Goal: Task Accomplishment & Management: Manage account settings

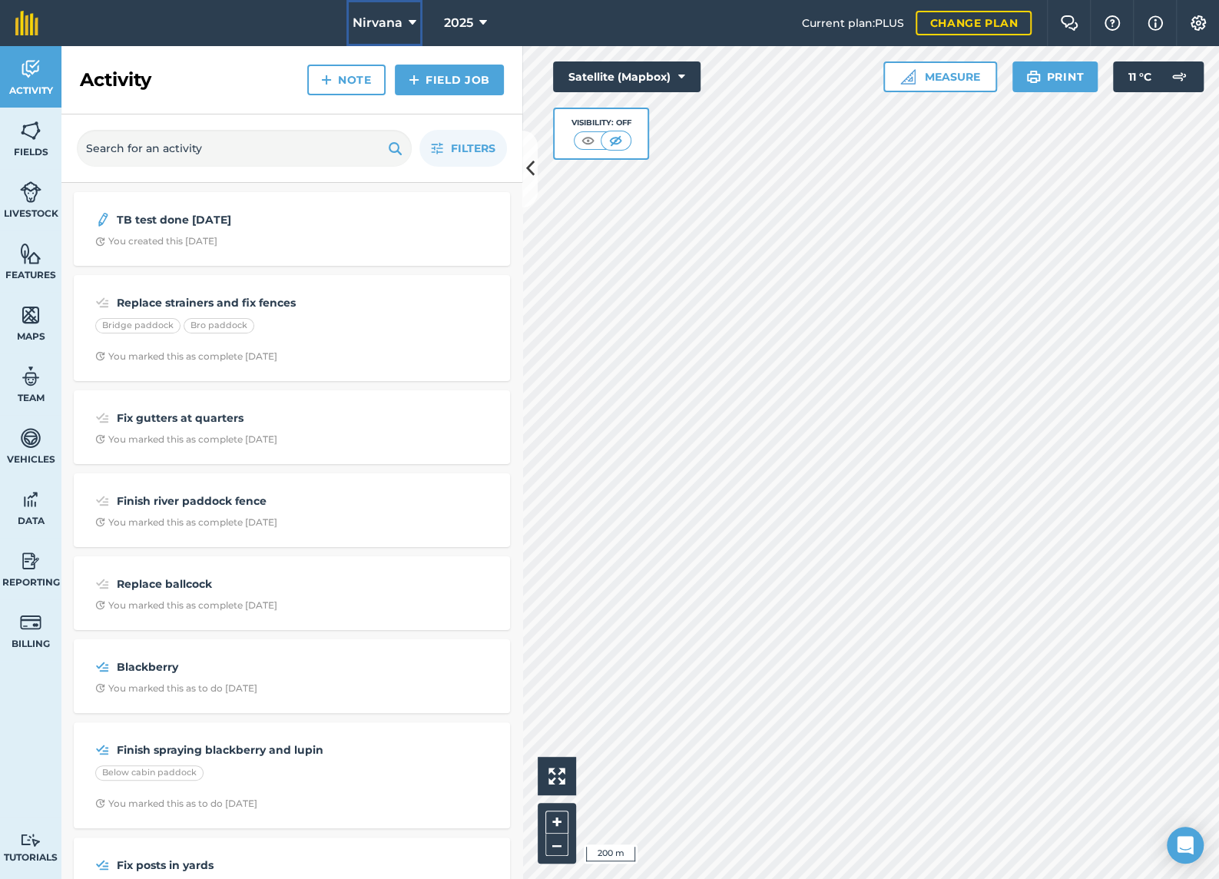
click at [415, 21] on button "Nirvana" at bounding box center [384, 23] width 76 height 46
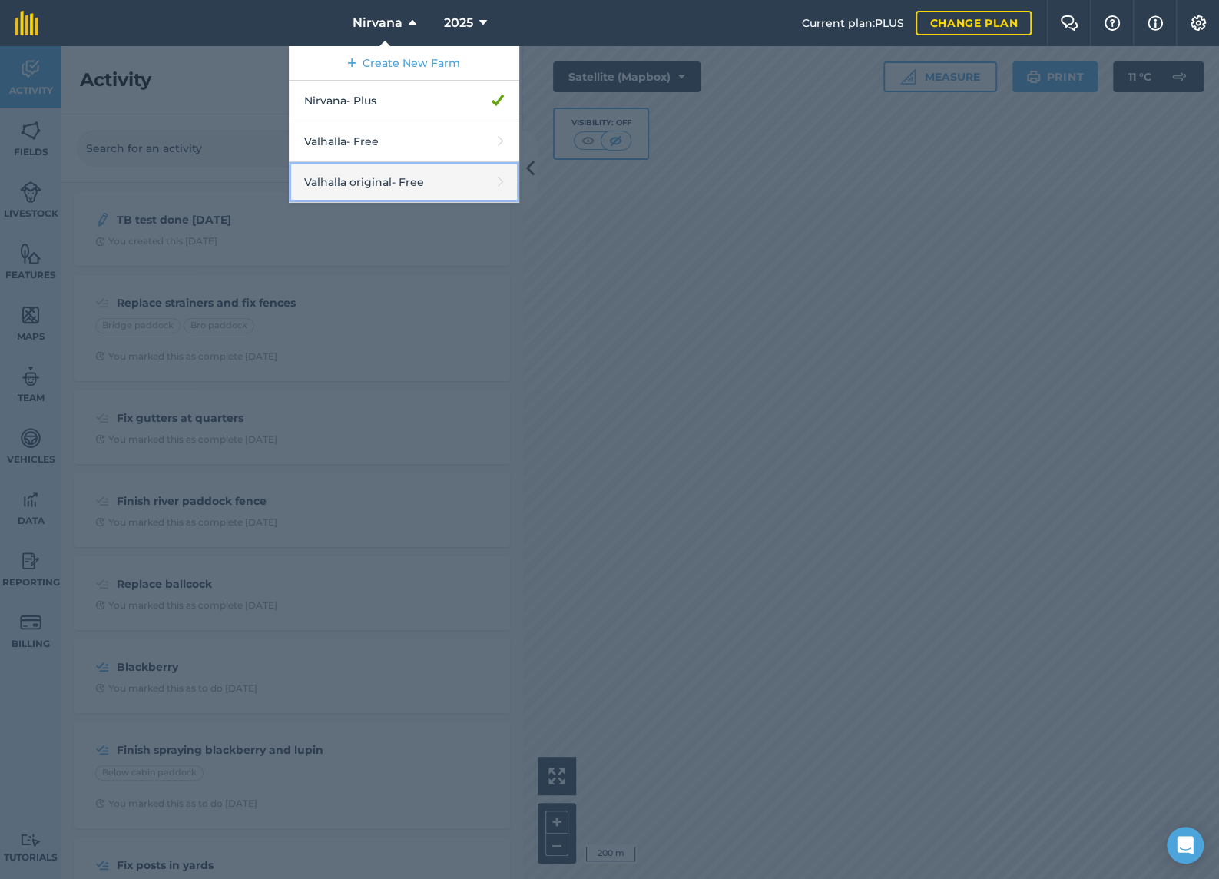
click at [424, 179] on link "Valhalla original - Free" at bounding box center [404, 182] width 230 height 41
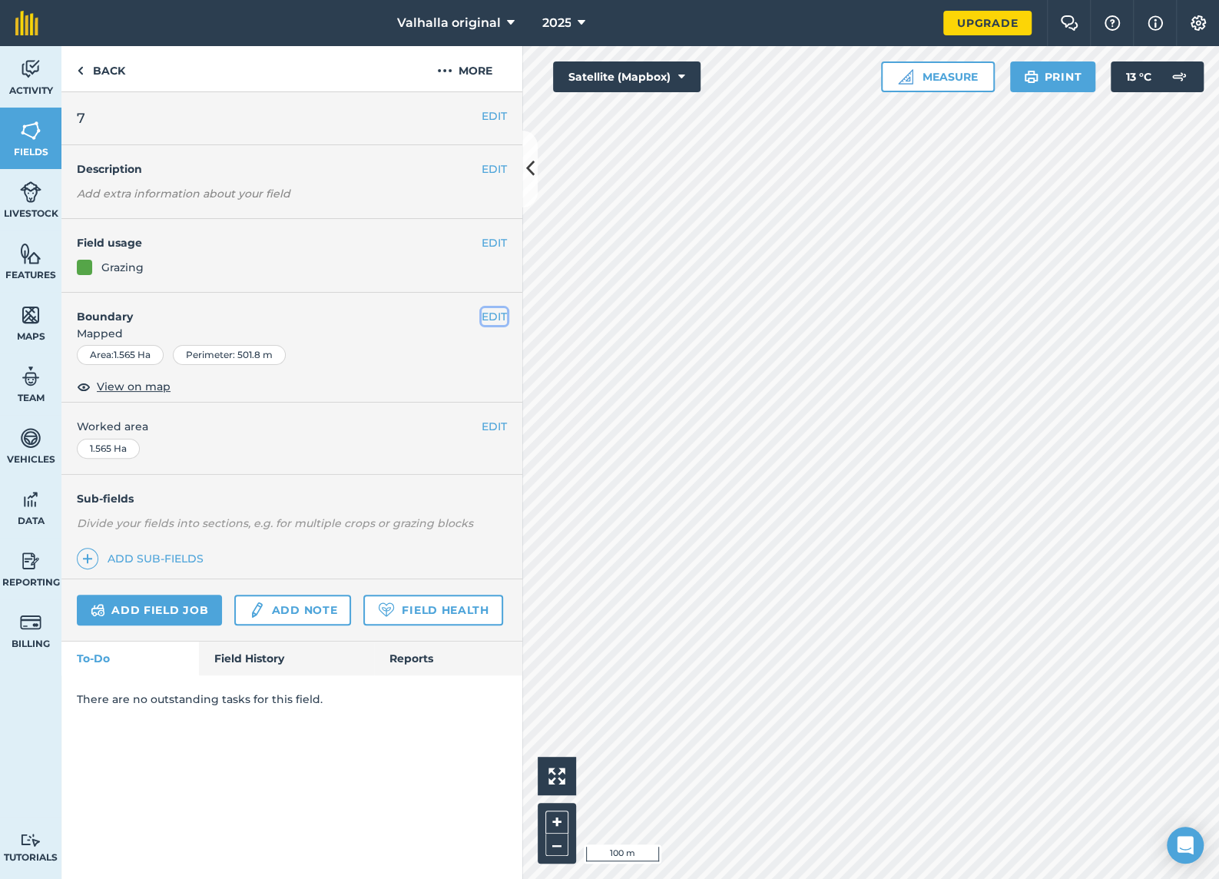
click at [486, 317] on button "EDIT" at bounding box center [494, 316] width 25 height 17
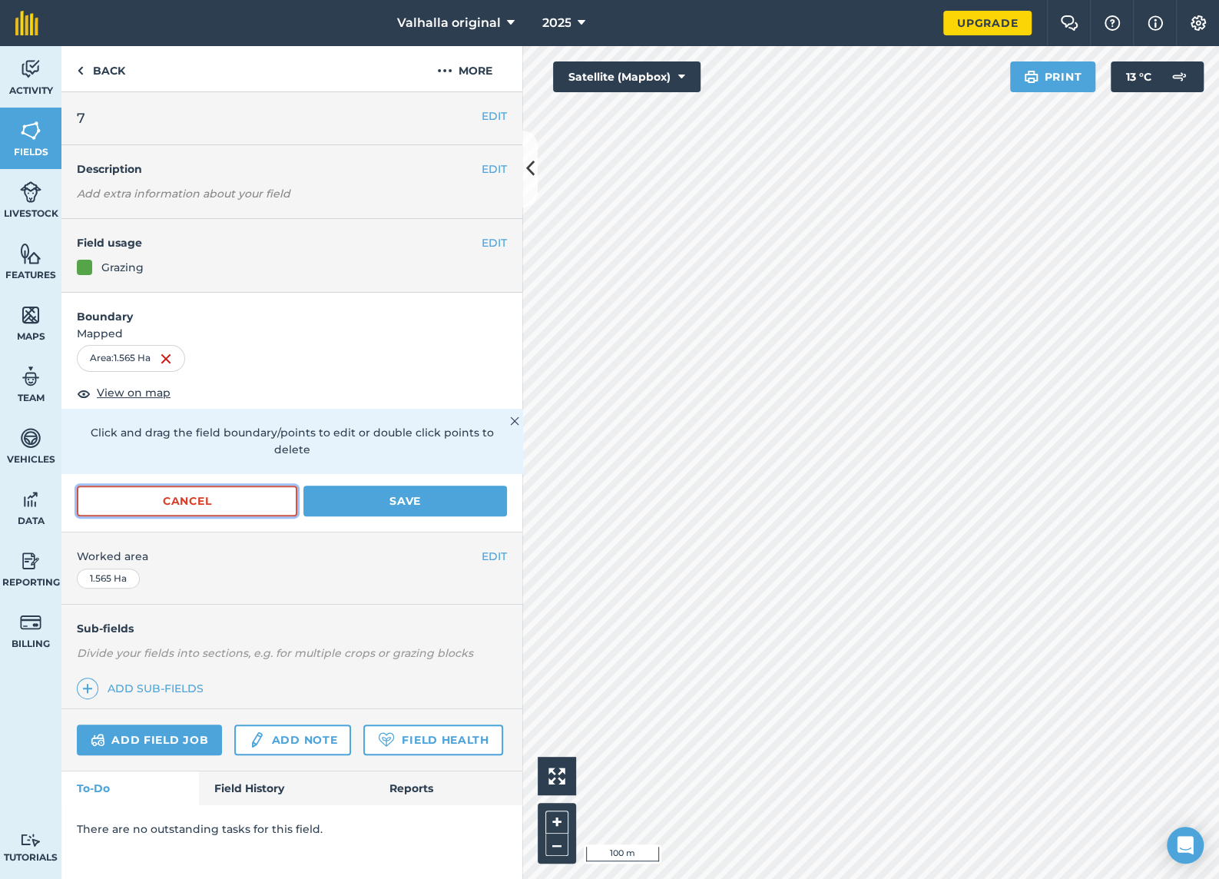
click at [247, 485] on button "Cancel" at bounding box center [187, 500] width 220 height 31
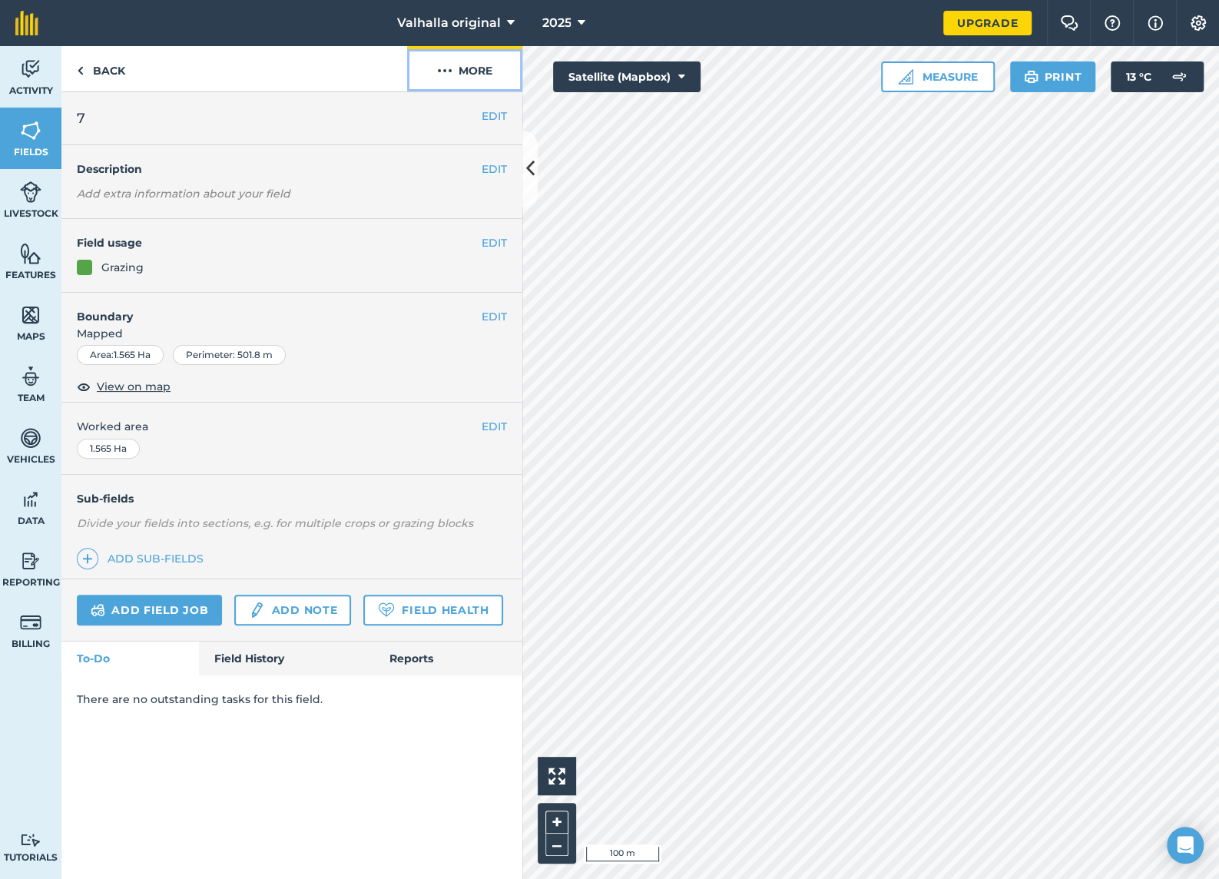
click at [439, 68] on img at bounding box center [444, 70] width 15 height 18
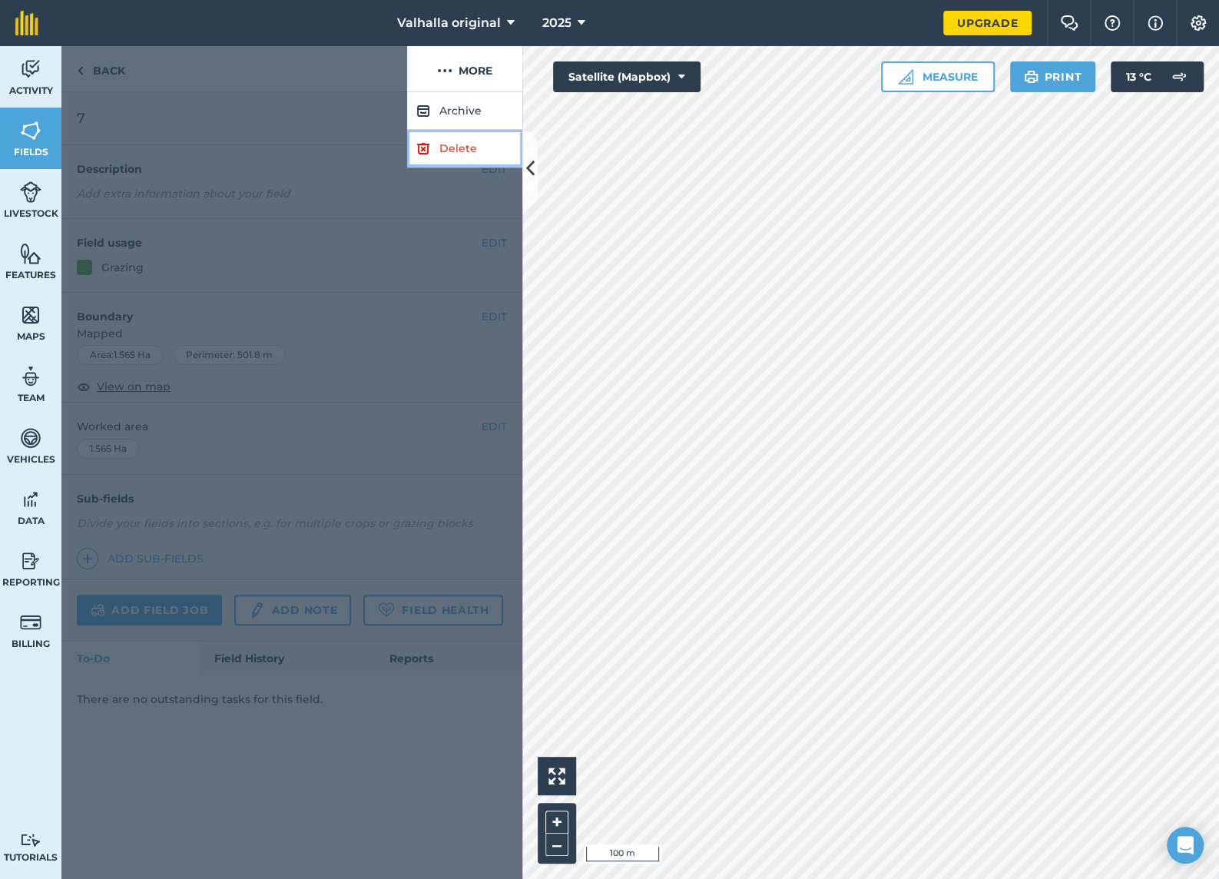
click at [452, 145] on link "Delete" at bounding box center [464, 149] width 115 height 38
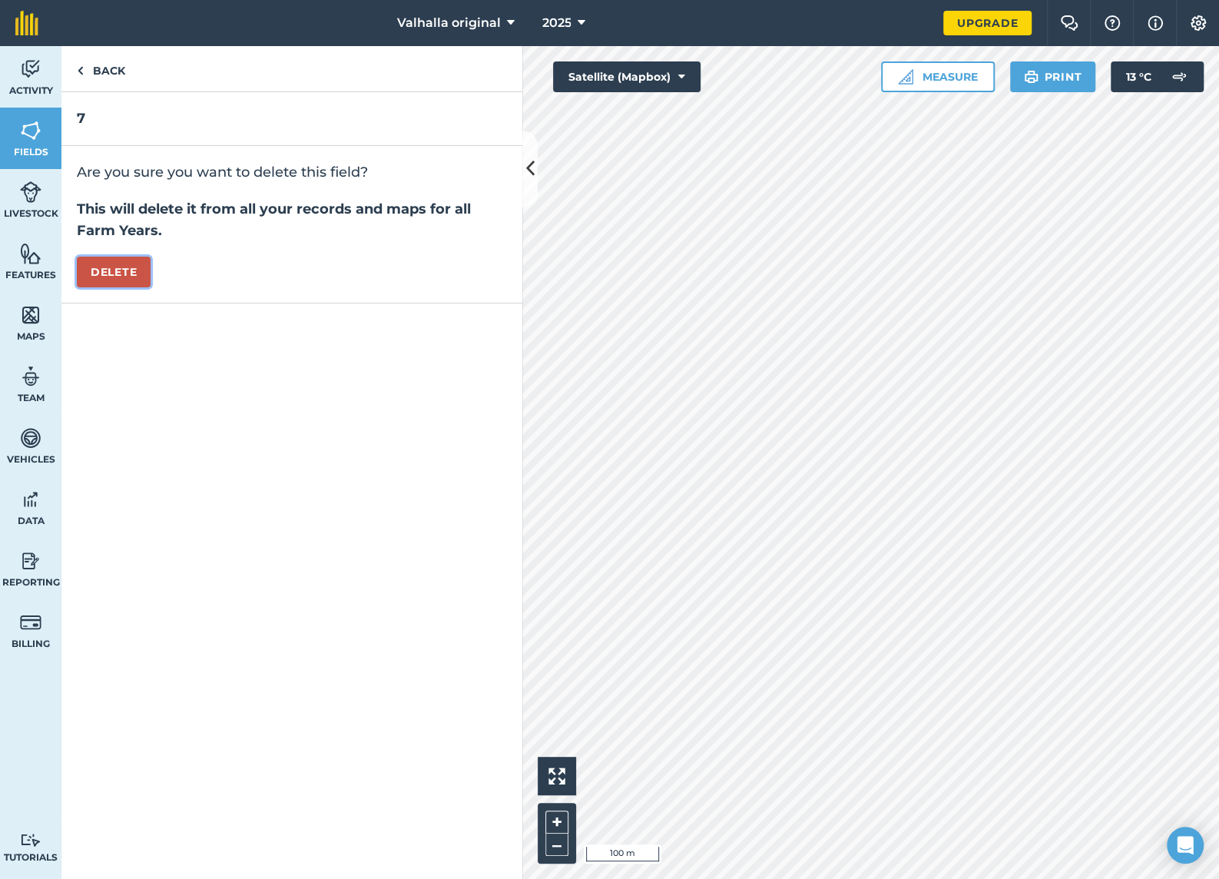
click at [114, 271] on button "Delete" at bounding box center [114, 272] width 74 height 31
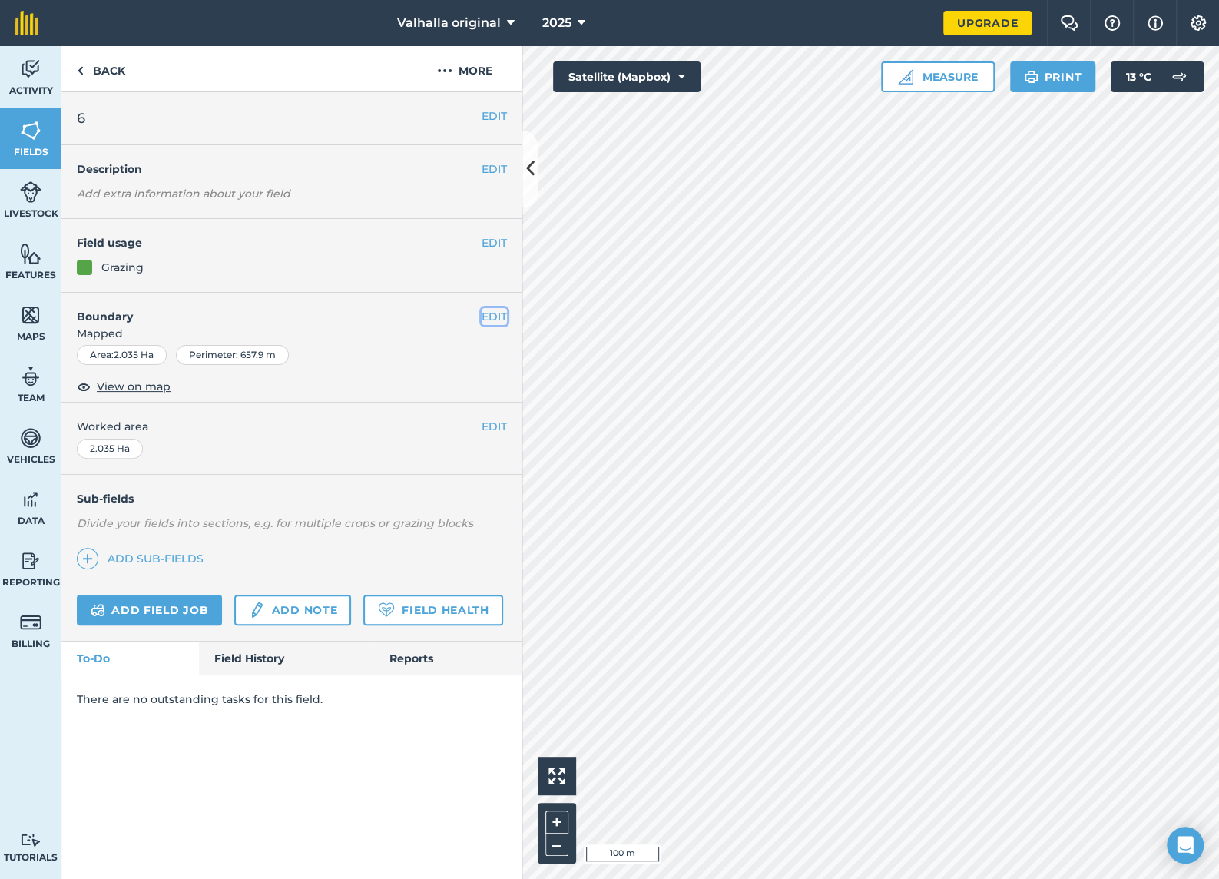
click at [491, 314] on button "EDIT" at bounding box center [494, 316] width 25 height 17
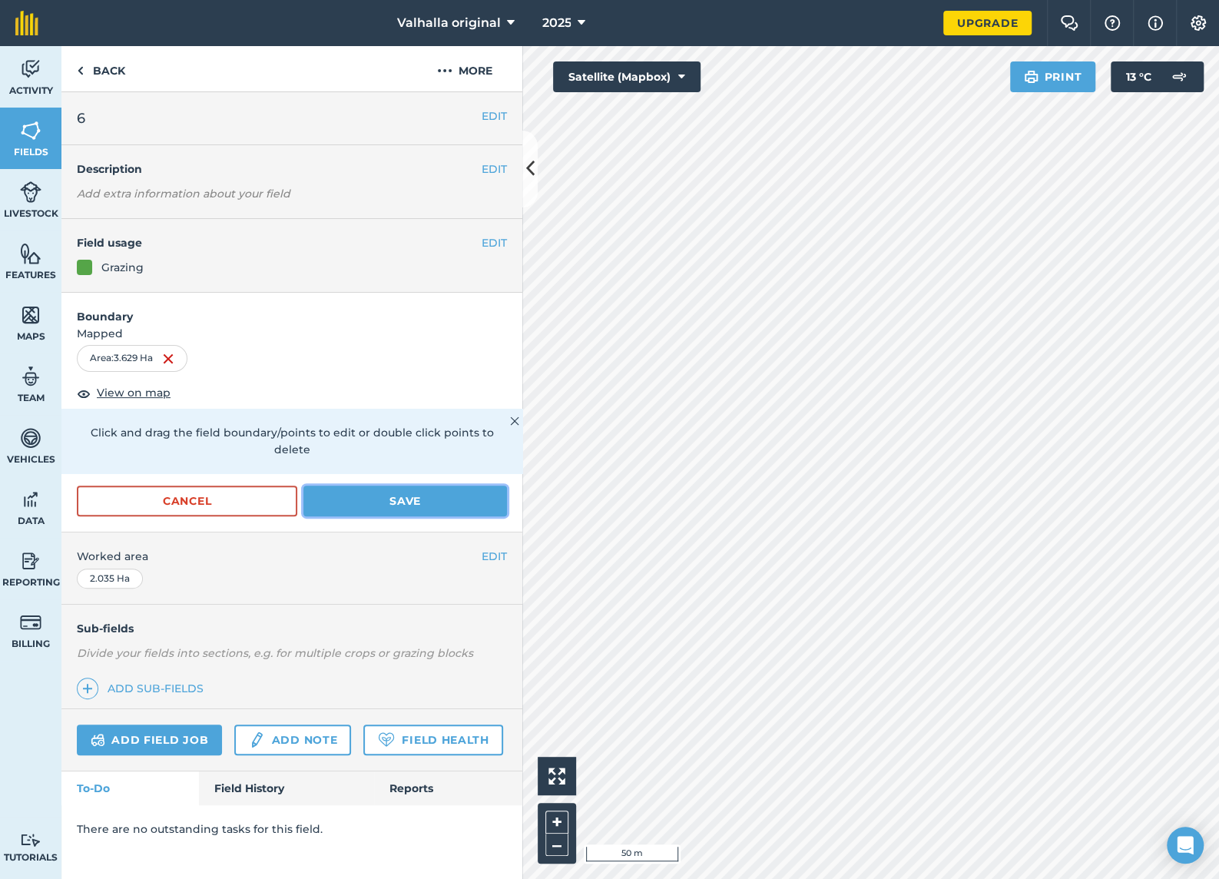
click at [396, 485] on button "Save" at bounding box center [405, 500] width 204 height 31
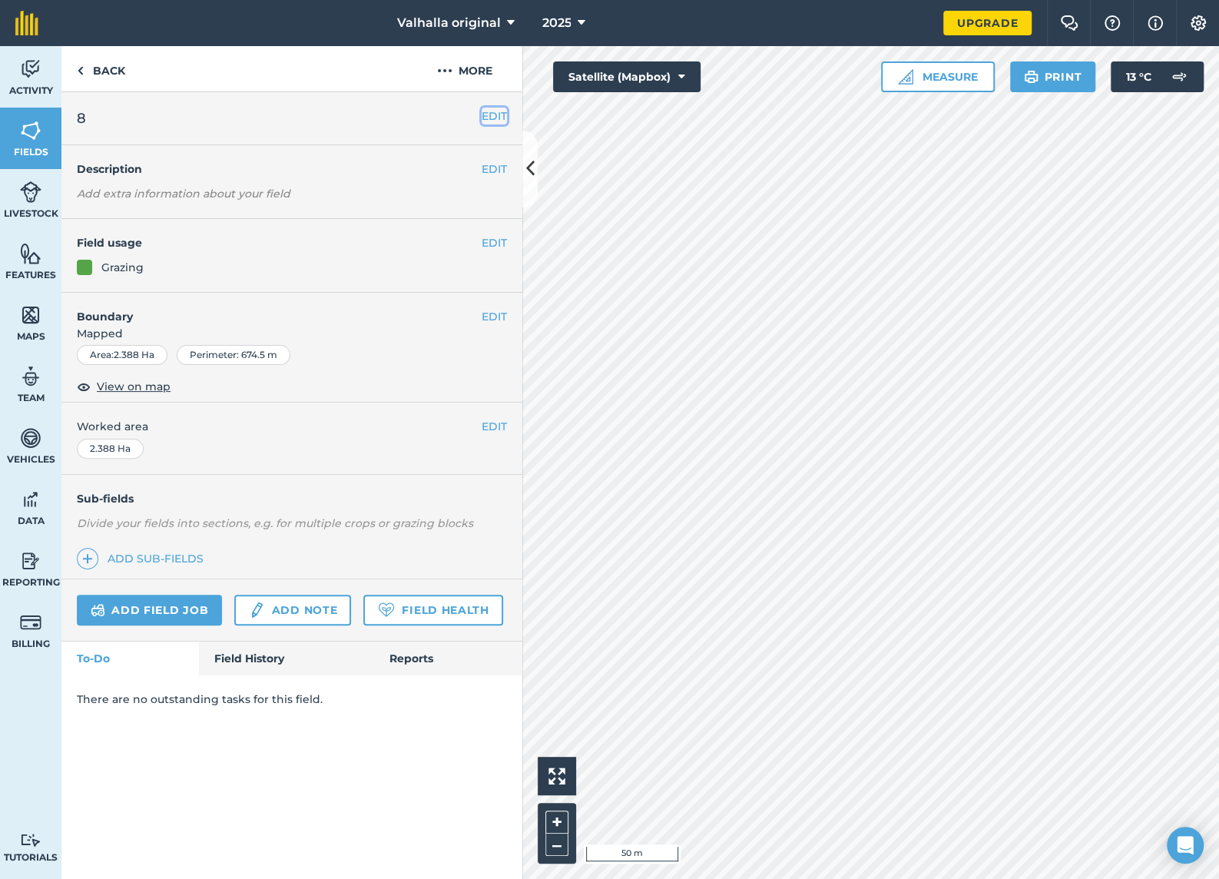
click at [487, 113] on button "EDIT" at bounding box center [494, 116] width 25 height 17
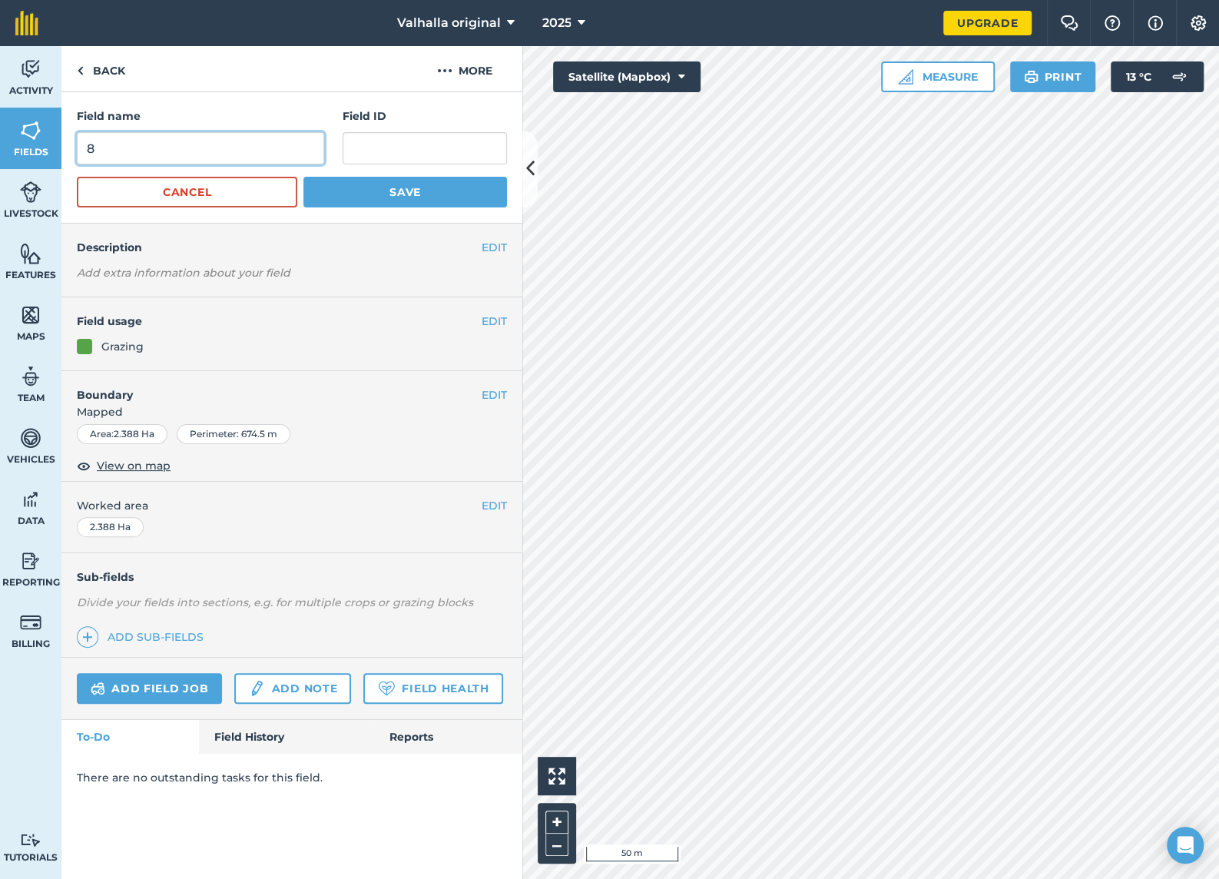
click at [175, 140] on input "8" at bounding box center [200, 148] width 247 height 32
type input "7"
click at [372, 197] on button "Save" at bounding box center [405, 192] width 204 height 31
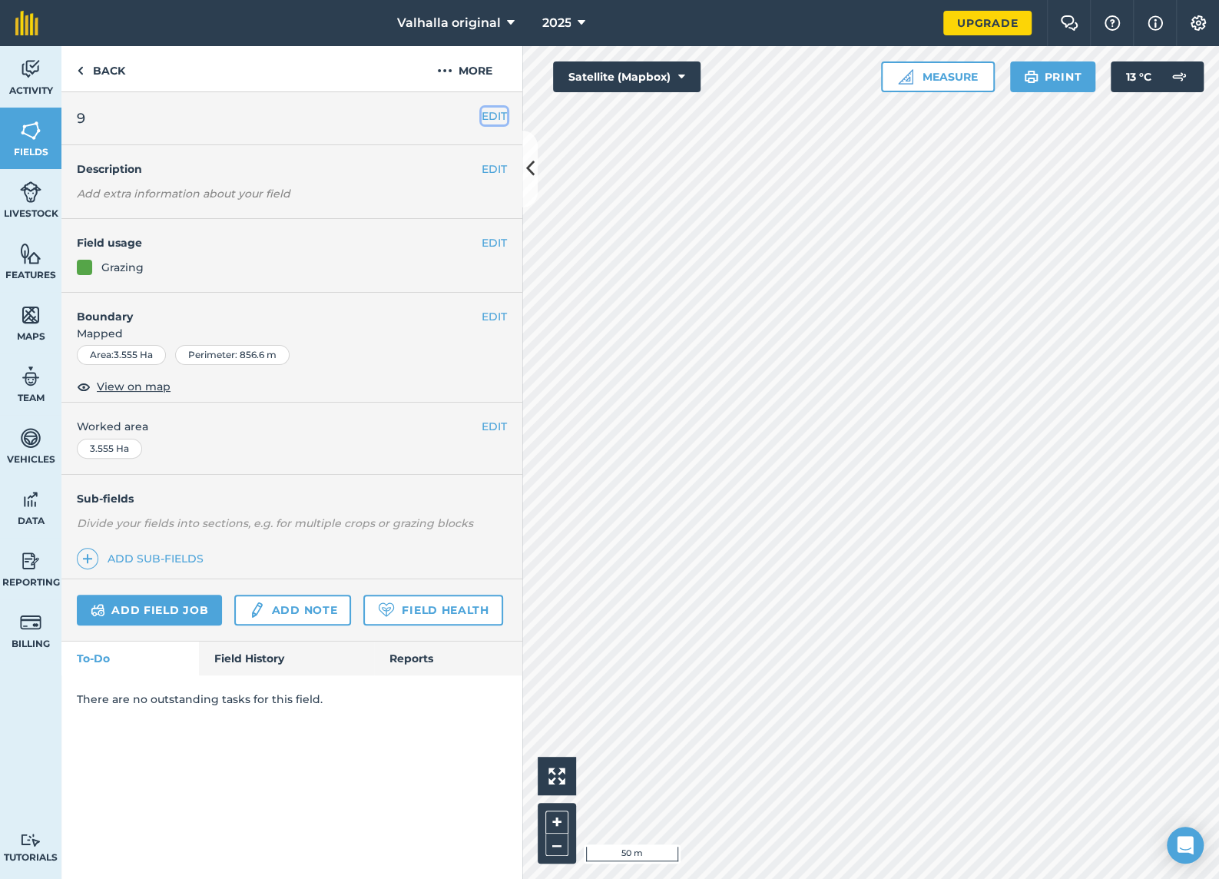
click at [498, 113] on button "EDIT" at bounding box center [494, 116] width 25 height 17
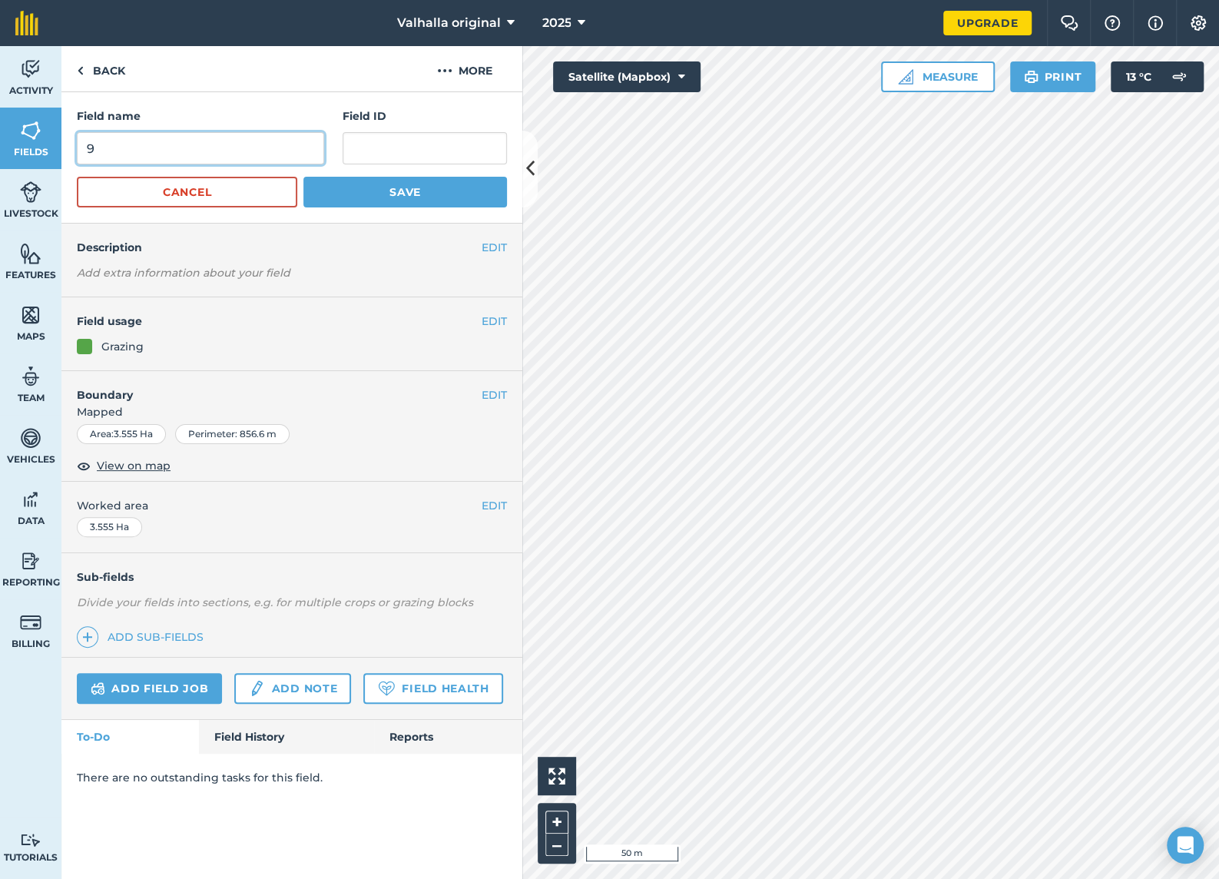
click at [217, 144] on input "9" at bounding box center [200, 148] width 247 height 32
type input "8"
click at [356, 192] on button "Save" at bounding box center [405, 192] width 204 height 31
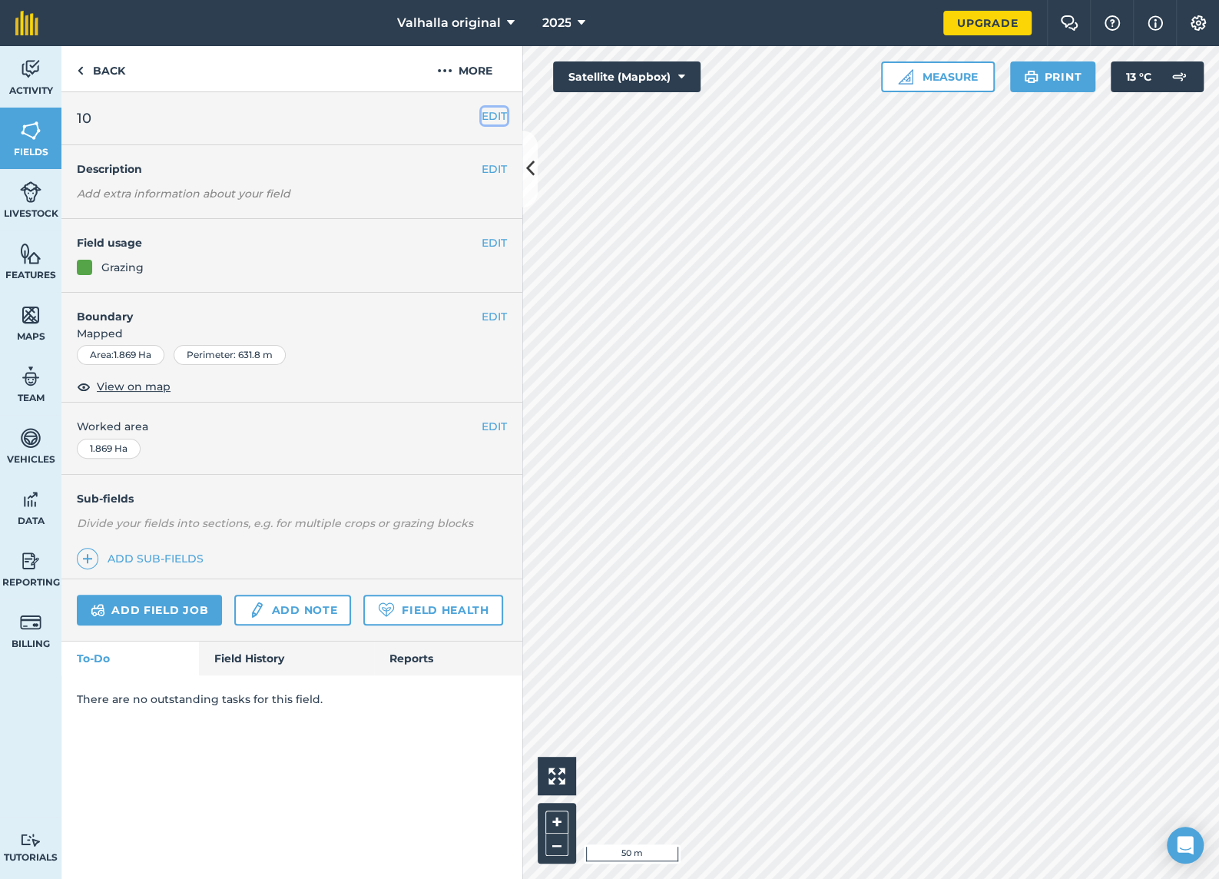
click at [493, 114] on button "EDIT" at bounding box center [494, 116] width 25 height 17
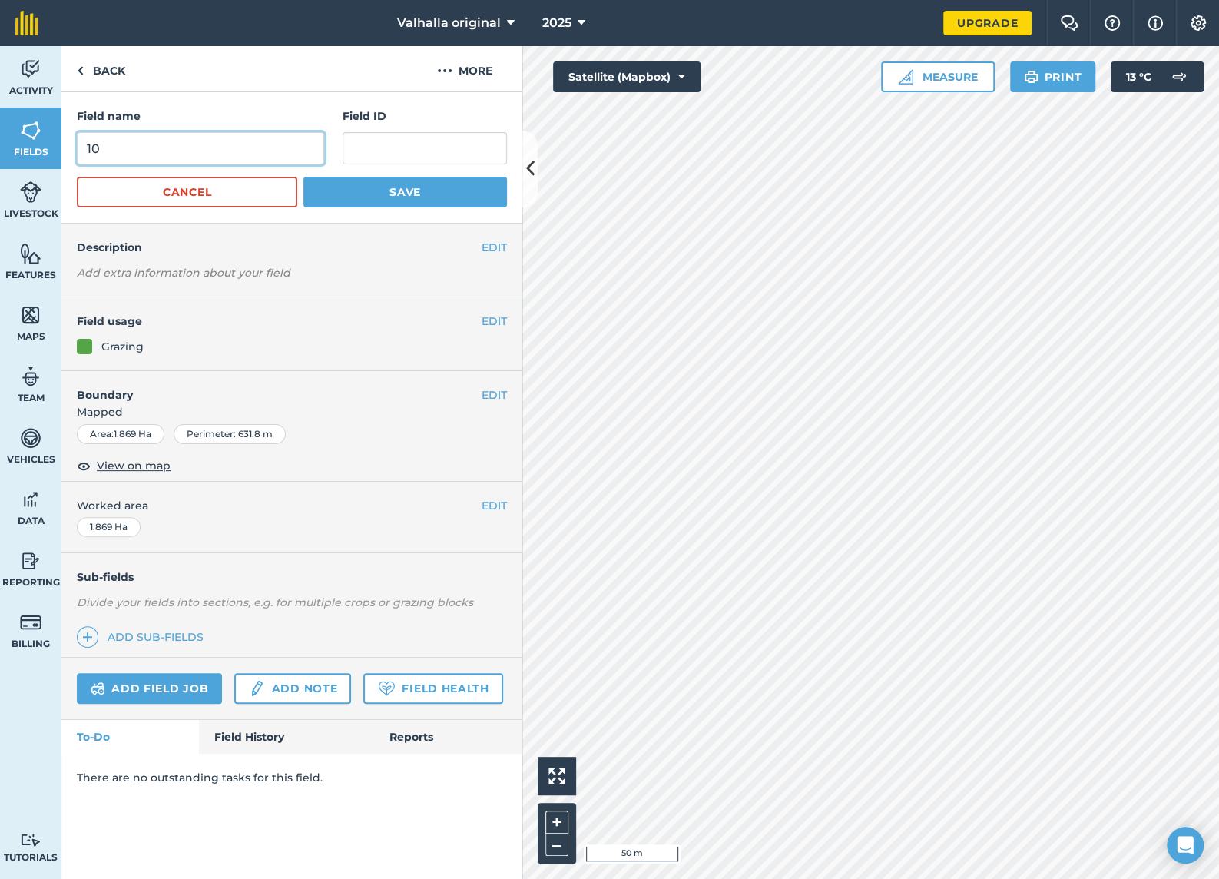
click at [250, 153] on input "10" at bounding box center [200, 148] width 247 height 32
type input "1"
type input "9"
click at [402, 195] on button "Save" at bounding box center [405, 192] width 204 height 31
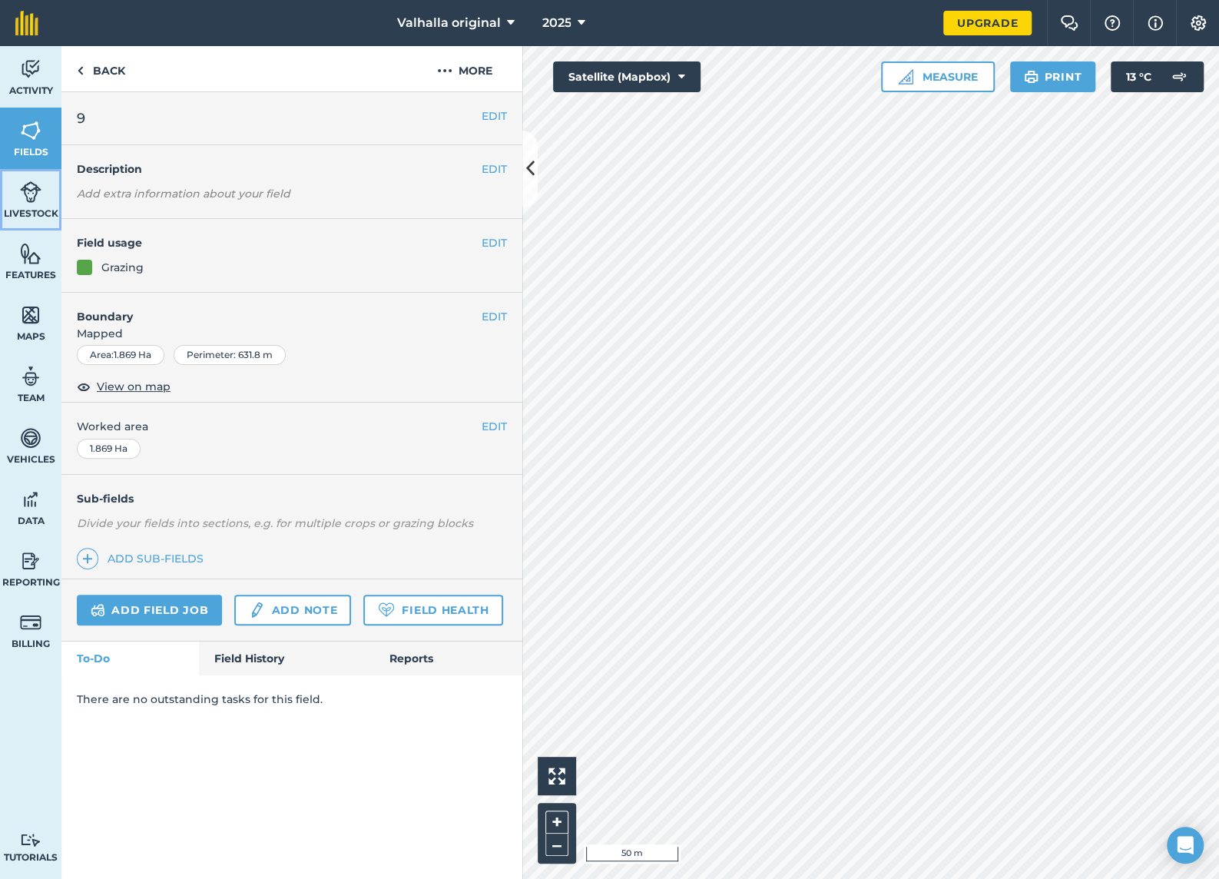
click at [35, 195] on img at bounding box center [31, 191] width 22 height 23
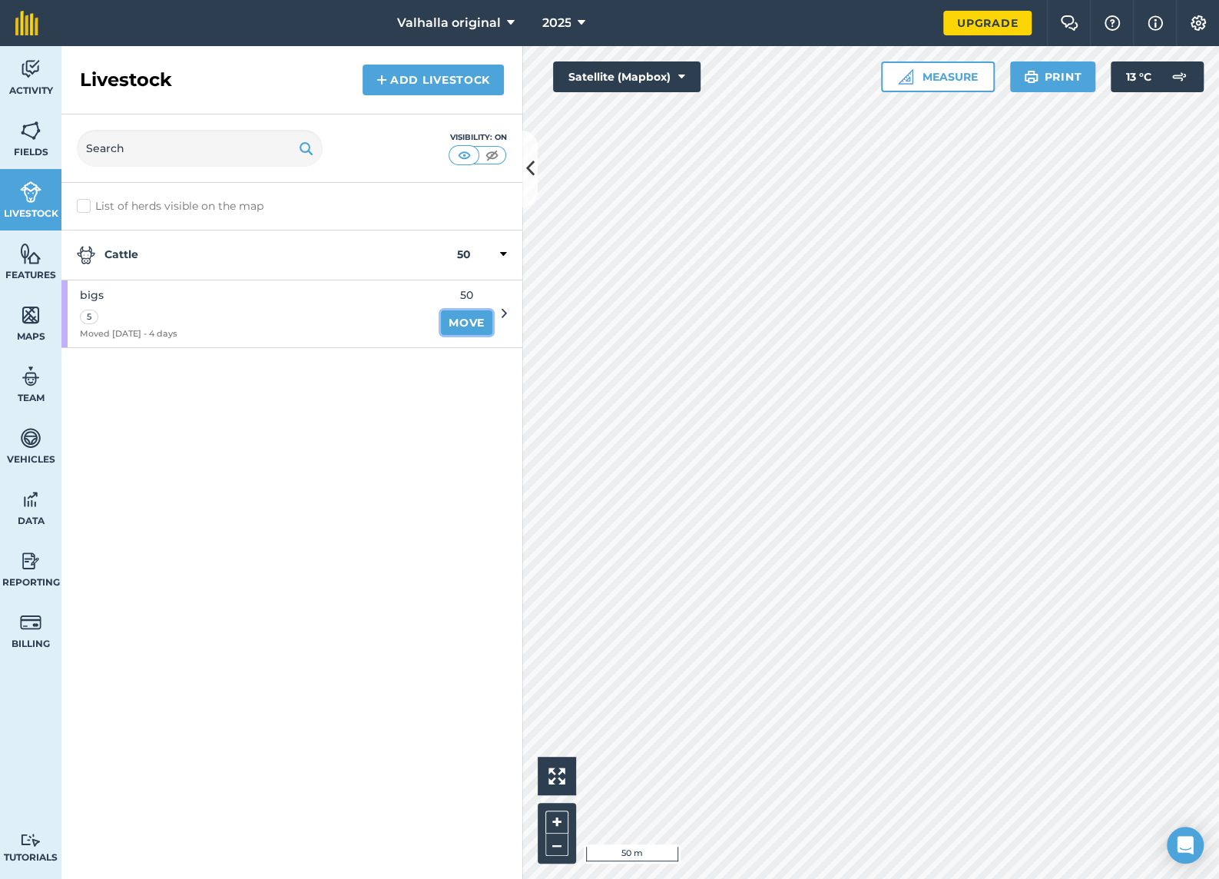
click at [470, 320] on link "Move" at bounding box center [466, 322] width 51 height 25
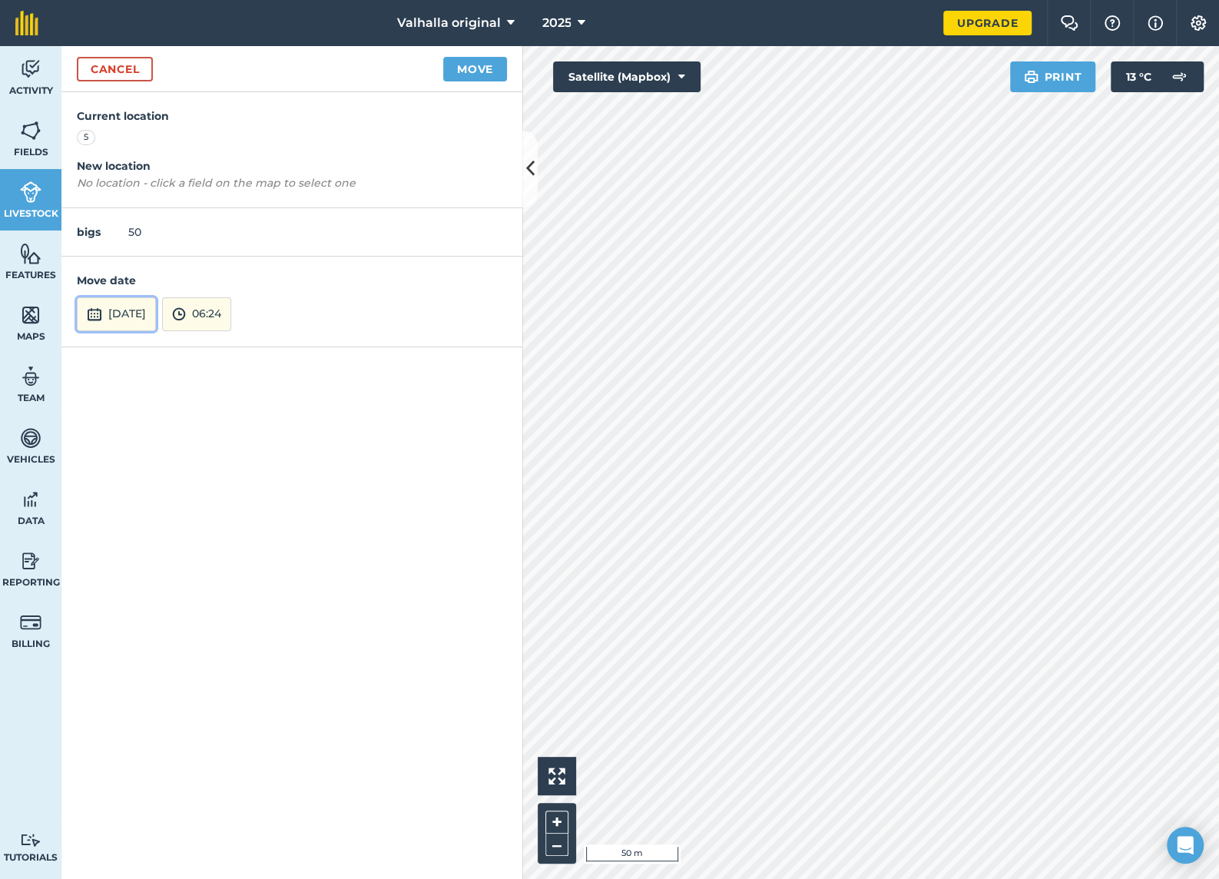
click at [156, 313] on button "[DATE]" at bounding box center [116, 314] width 79 height 34
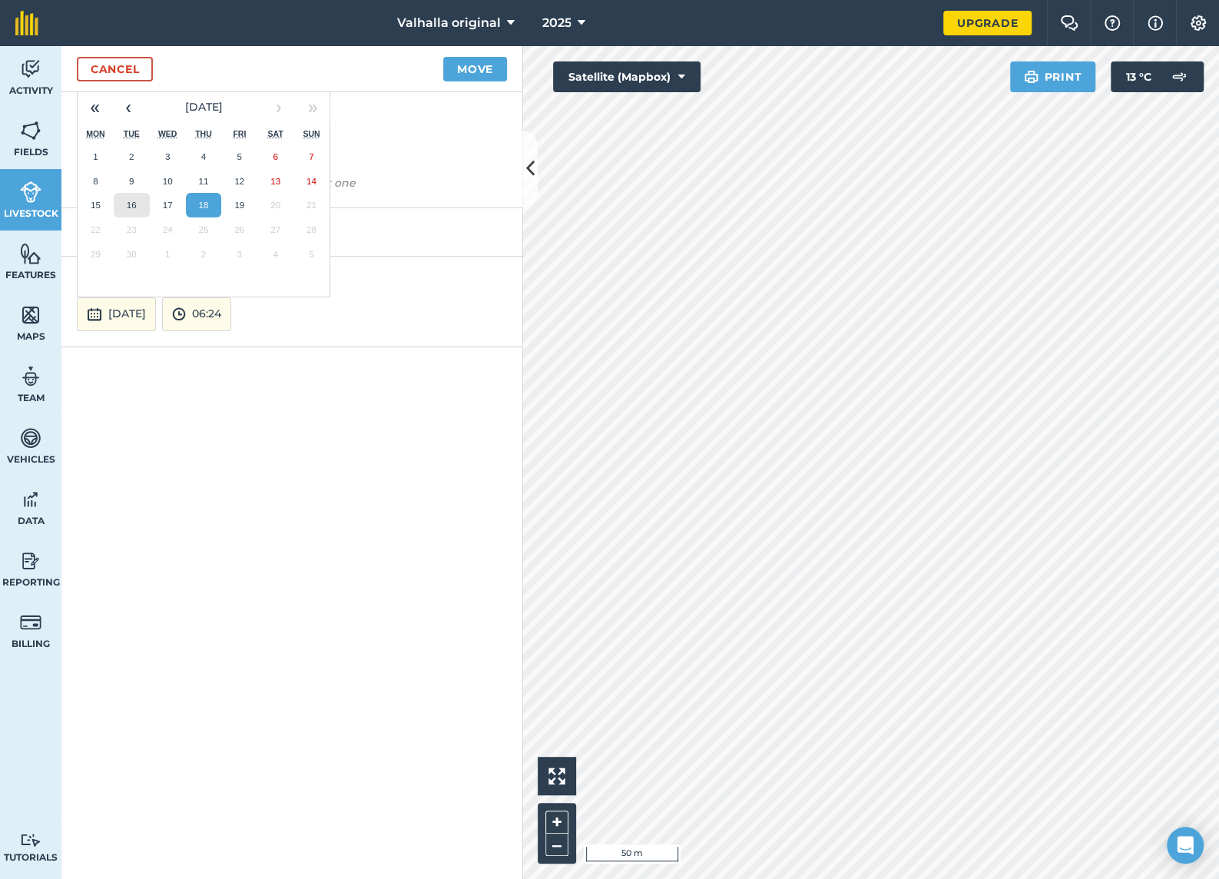
click at [132, 203] on abbr "16" at bounding box center [132, 205] width 10 height 10
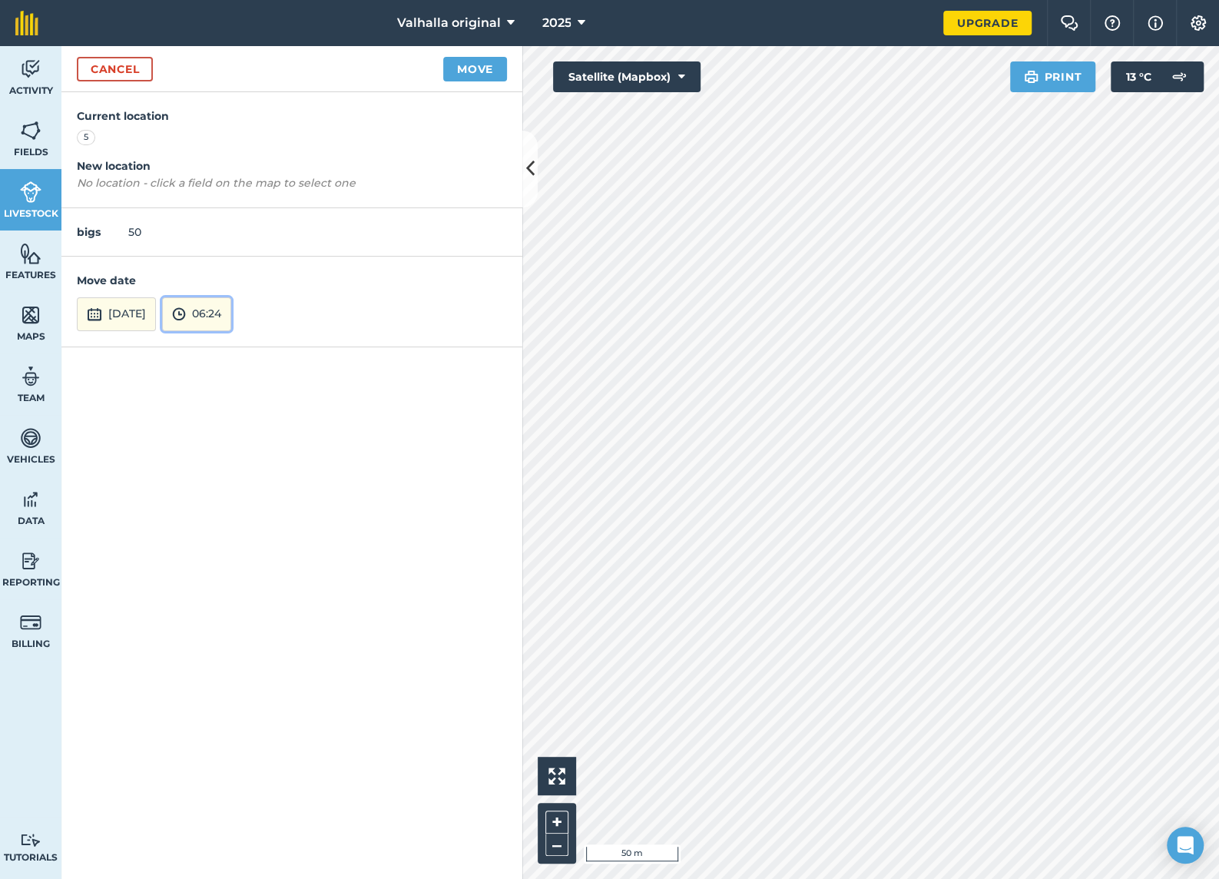
click at [231, 312] on button "06:24" at bounding box center [196, 314] width 69 height 34
click at [233, 280] on button "08:00" at bounding box center [199, 282] width 72 height 25
click at [467, 65] on button "Move" at bounding box center [475, 69] width 64 height 25
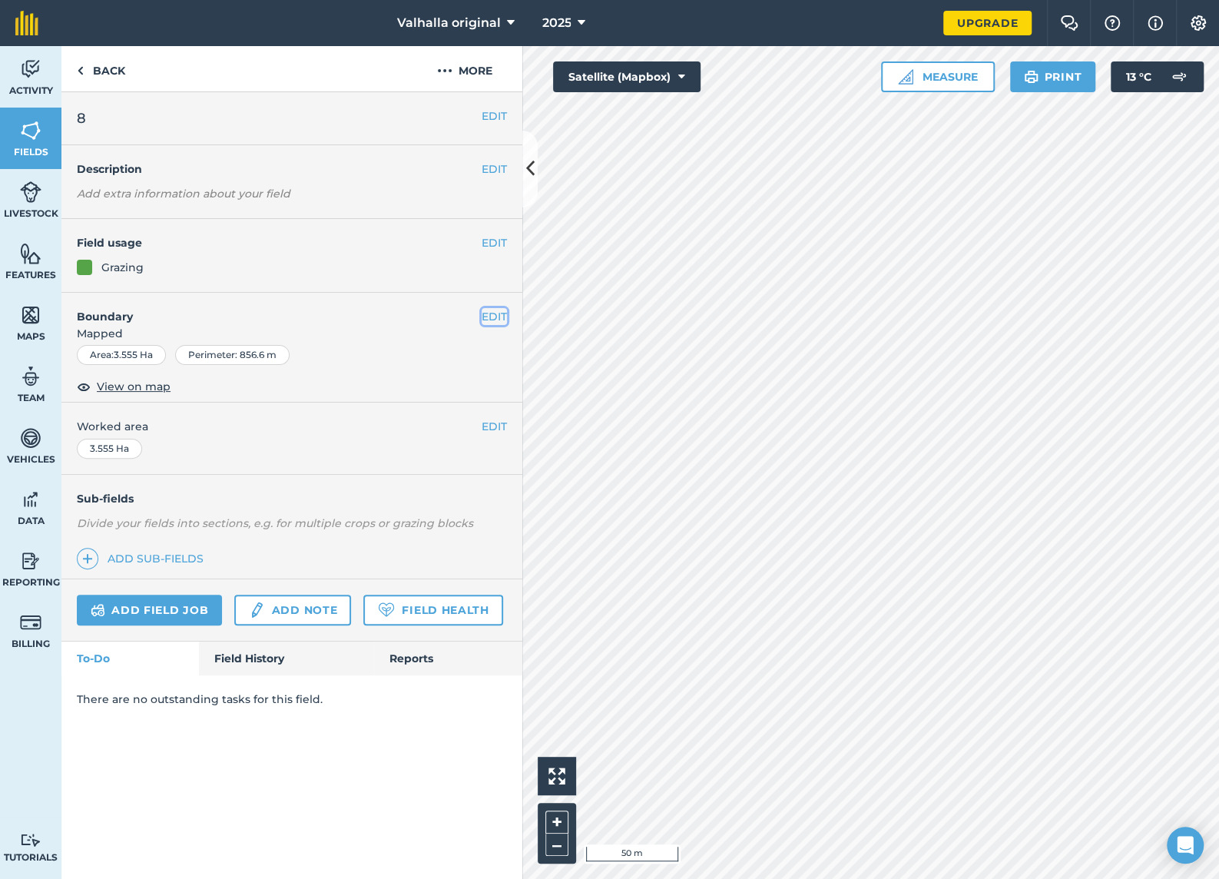
click at [497, 311] on button "EDIT" at bounding box center [494, 316] width 25 height 17
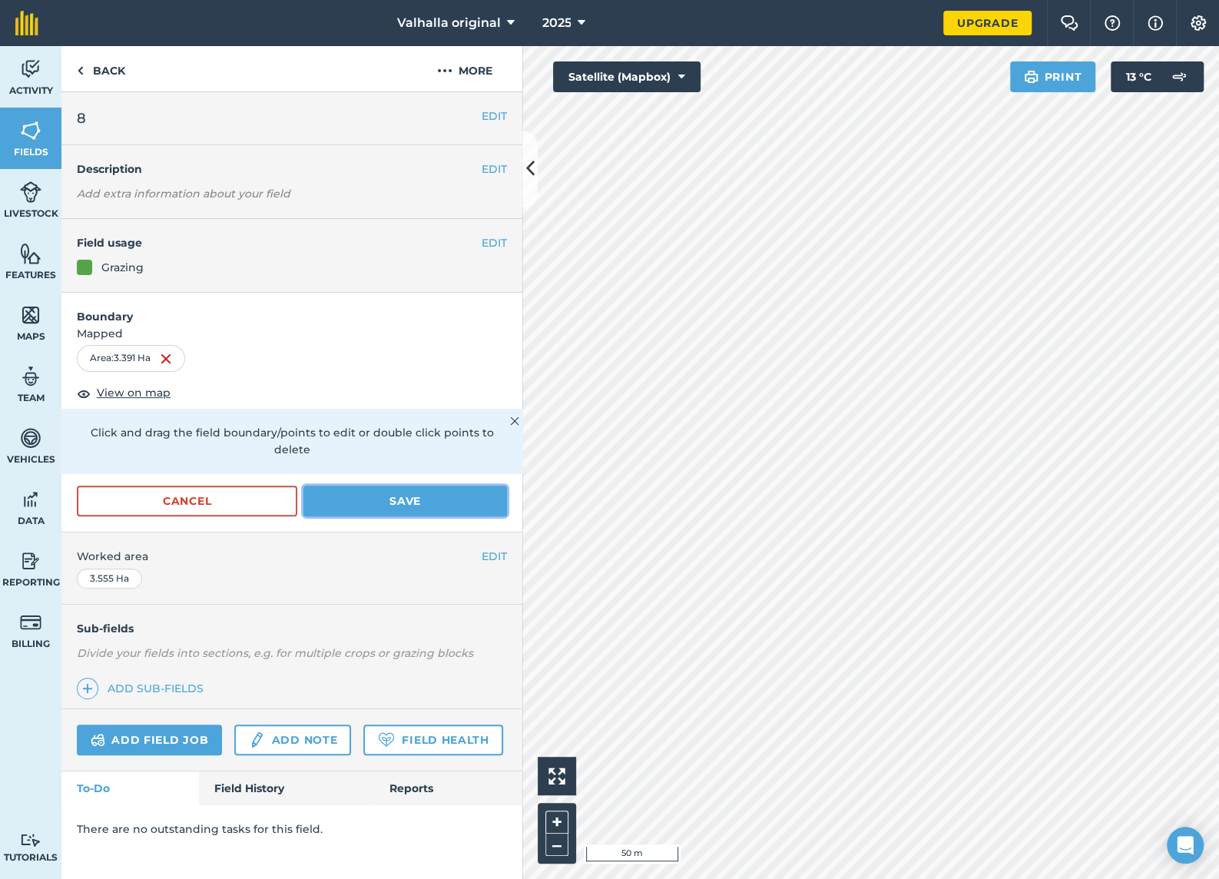
click at [407, 485] on button "Save" at bounding box center [405, 500] width 204 height 31
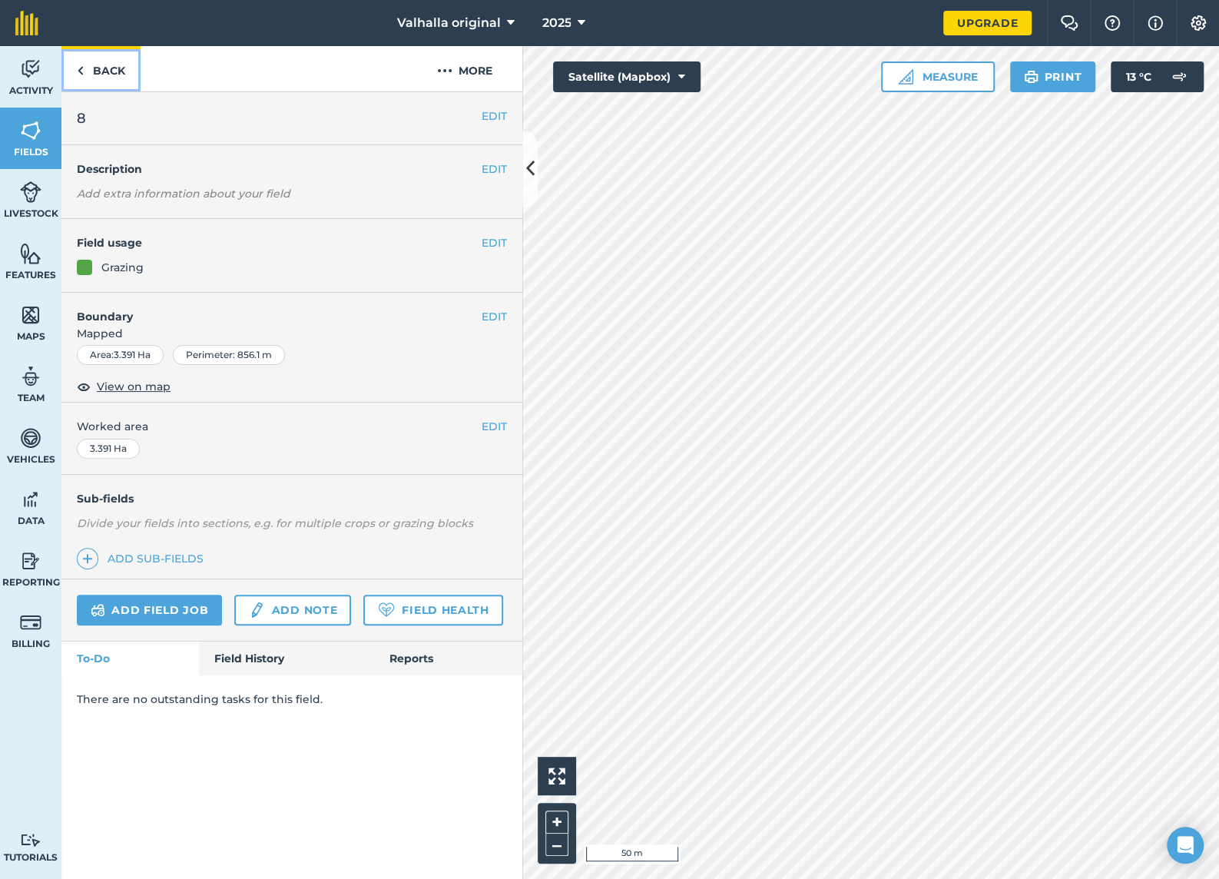
click at [80, 73] on img at bounding box center [80, 70] width 7 height 18
click at [78, 68] on img at bounding box center [80, 70] width 7 height 18
